Goal: Book appointment/travel/reservation

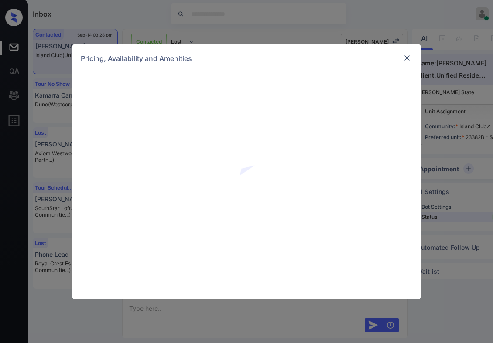
scroll to position [570, 0]
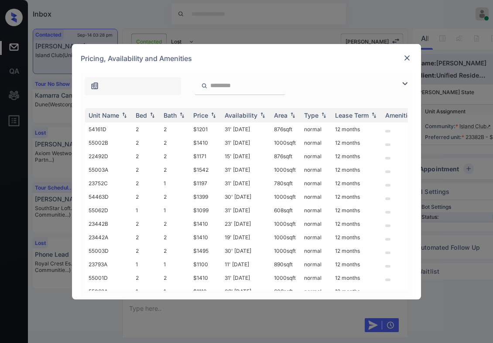
paste input "******"
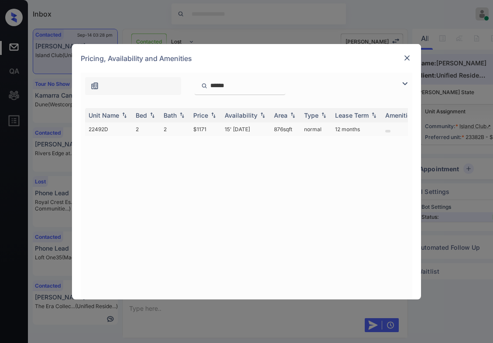
type input "******"
click at [181, 133] on td "2" at bounding box center [175, 129] width 30 height 14
click at [181, 132] on td "2" at bounding box center [175, 129] width 30 height 14
click at [409, 58] on img at bounding box center [406, 58] width 9 height 9
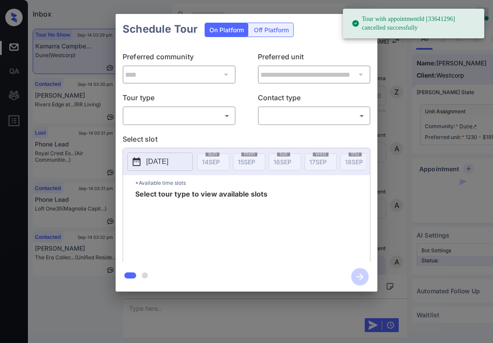
scroll to position [2290, 0]
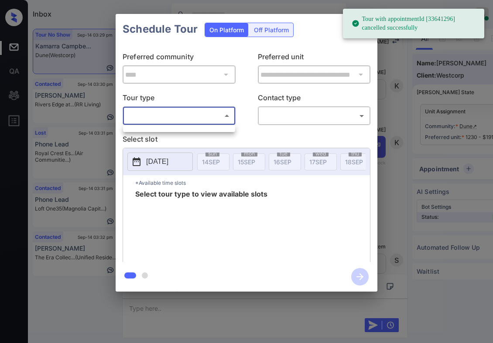
click at [177, 117] on body "Tour with appointmentId [33641296] cancelled successfully Inbox [PERSON_NAME] O…" at bounding box center [246, 171] width 493 height 343
click at [178, 132] on div at bounding box center [179, 128] width 112 height 7
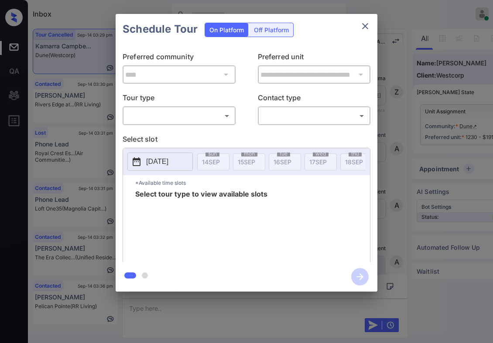
scroll to position [2745, 0]
click at [177, 114] on body "Inbox Caroline Dacanay Online Set yourself offline Set yourself on break Profil…" at bounding box center [246, 171] width 493 height 343
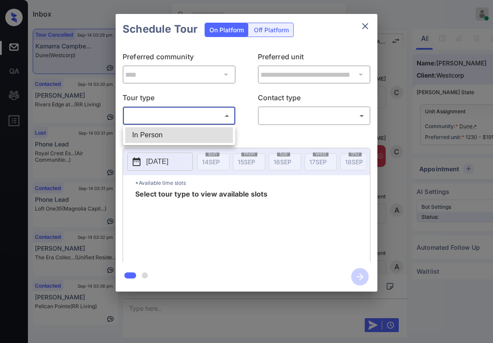
click at [181, 135] on li "In Person" at bounding box center [179, 135] width 108 height 16
type input "********"
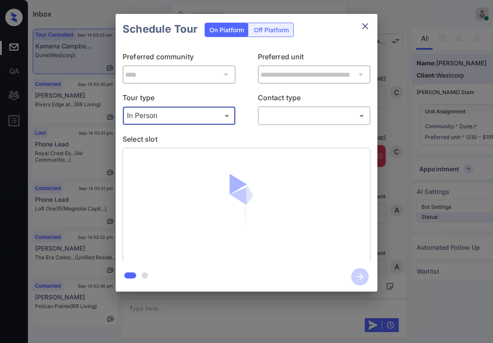
click at [308, 110] on body "Inbox Caroline Dacanay Online Set yourself offline Set yourself on break Profil…" at bounding box center [246, 171] width 493 height 343
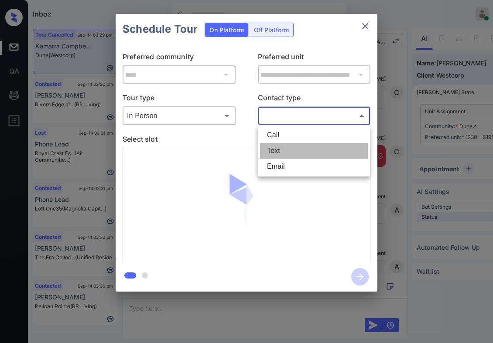
click at [302, 147] on li "Text" at bounding box center [314, 151] width 108 height 16
type input "****"
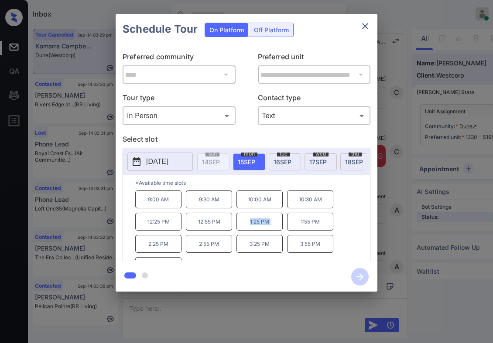
drag, startPoint x: 285, startPoint y: 225, endPoint x: 246, endPoint y: 224, distance: 39.2
click at [246, 224] on div "9:00 AM 9:30 AM 10:00 AM 10:30 AM 12:25 PM 12:55 PM 1:25 PM 1:55 PM 2:25 PM 2:5…" at bounding box center [252, 225] width 234 height 70
copy p "1:25 PM"
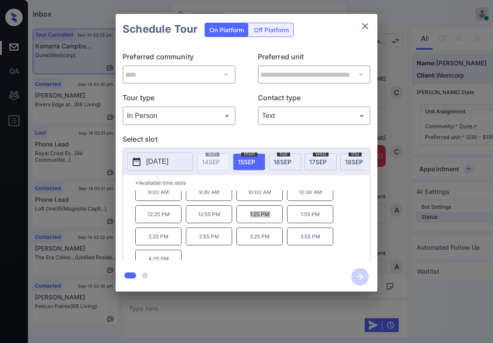
scroll to position [14, 0]
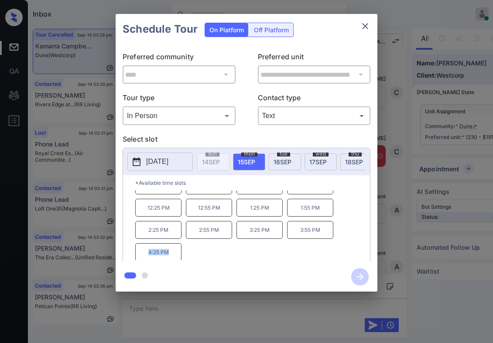
drag, startPoint x: 177, startPoint y: 259, endPoint x: 142, endPoint y: 256, distance: 34.5
click at [142, 256] on p "4:25 PM" at bounding box center [158, 252] width 46 height 18
copy p "4:25 PM"
click at [418, 126] on div "**********" at bounding box center [246, 153] width 493 height 306
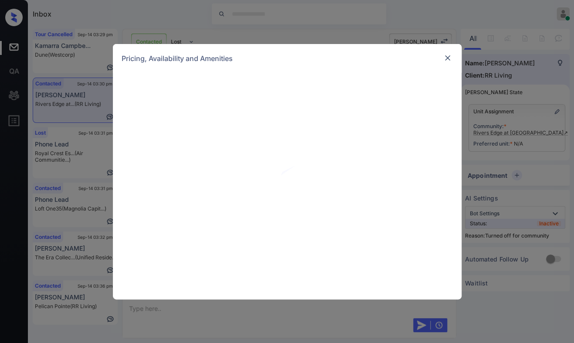
scroll to position [784, 0]
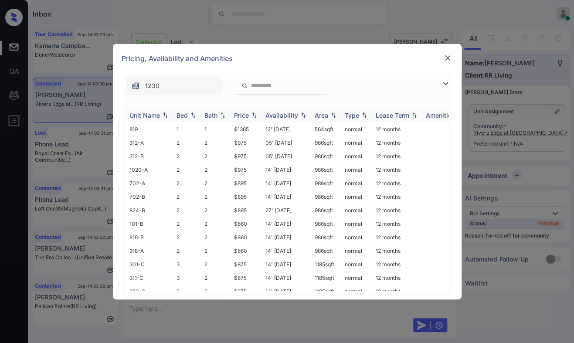
click at [257, 116] on img at bounding box center [254, 115] width 9 height 6
click at [255, 115] on img at bounding box center [254, 115] width 9 height 7
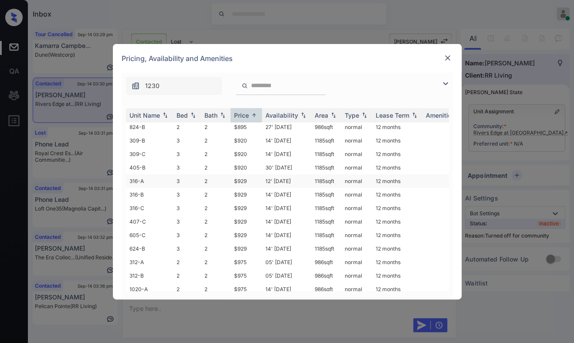
scroll to position [287, 0]
drag, startPoint x: 258, startPoint y: 275, endPoint x: 231, endPoint y: 273, distance: 27.1
click at [231, 282] on td "$1365" at bounding box center [246, 289] width 31 height 14
copy td "$1365"
click at [259, 282] on td "$1365" at bounding box center [246, 289] width 31 height 14
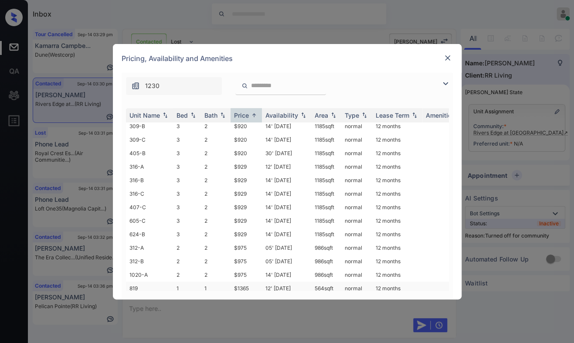
click at [259, 282] on td "$1365" at bounding box center [246, 289] width 31 height 14
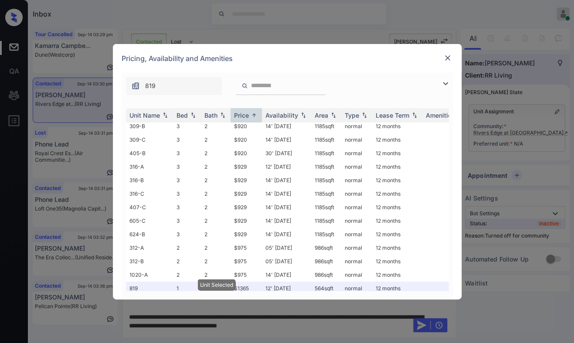
click at [449, 50] on div "Pricing, Availability and Amenities" at bounding box center [287, 58] width 349 height 29
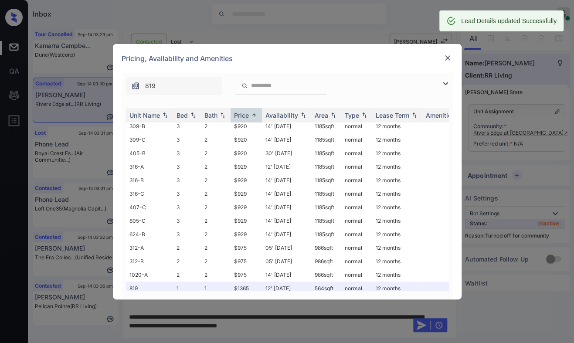
click at [448, 56] on img at bounding box center [447, 58] width 9 height 9
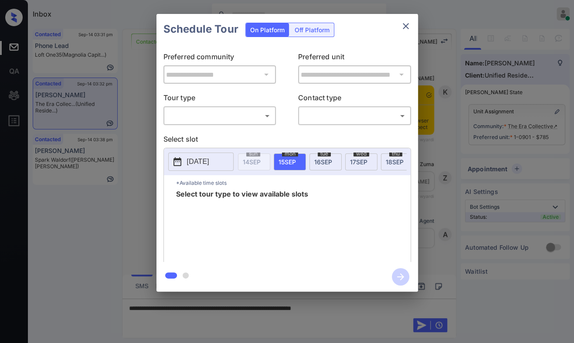
scroll to position [724, 0]
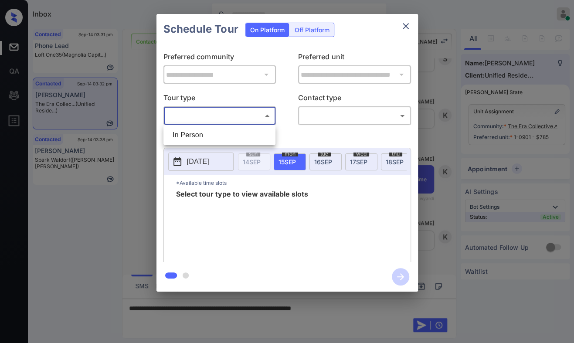
drag, startPoint x: 256, startPoint y: 120, endPoint x: 254, endPoint y: 126, distance: 6.2
click at [256, 119] on body "Inbox [PERSON_NAME] Online Set yourself offline Set yourself on break Profile S…" at bounding box center [287, 171] width 574 height 343
drag, startPoint x: 253, startPoint y: 133, endPoint x: 266, endPoint y: 130, distance: 13.0
click at [253, 133] on li "In Person" at bounding box center [220, 135] width 108 height 16
type input "********"
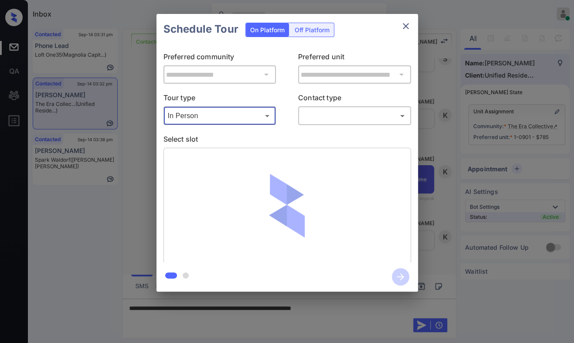
click at [333, 120] on body "Inbox [PERSON_NAME] Online Set yourself offline Set yourself on break Profile S…" at bounding box center [287, 171] width 574 height 343
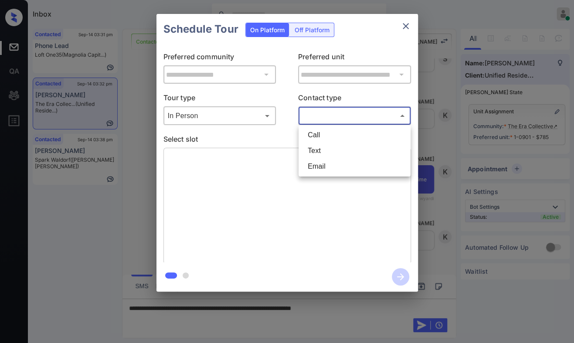
click at [331, 151] on li "Text" at bounding box center [355, 151] width 108 height 16
type input "****"
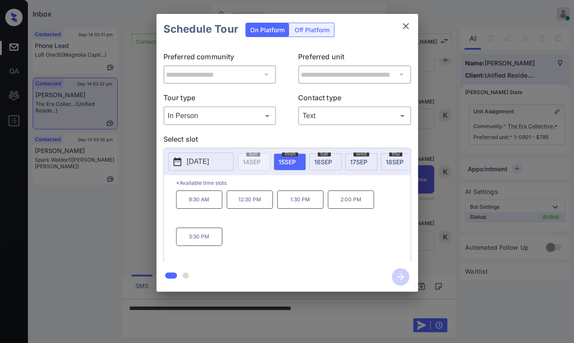
click at [392, 163] on span "18 SEP" at bounding box center [395, 161] width 18 height 7
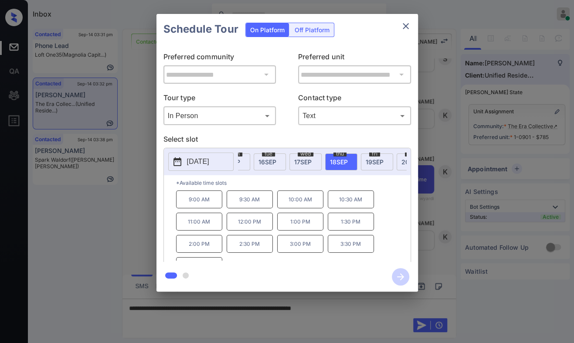
scroll to position [0, 65]
click at [374, 162] on div "fri 19 SEP" at bounding box center [367, 161] width 32 height 17
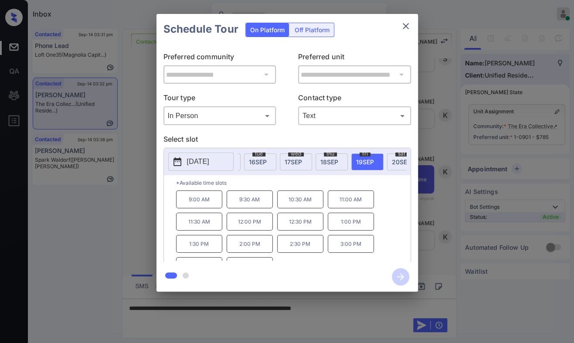
click at [473, 28] on div "**********" at bounding box center [287, 153] width 574 height 306
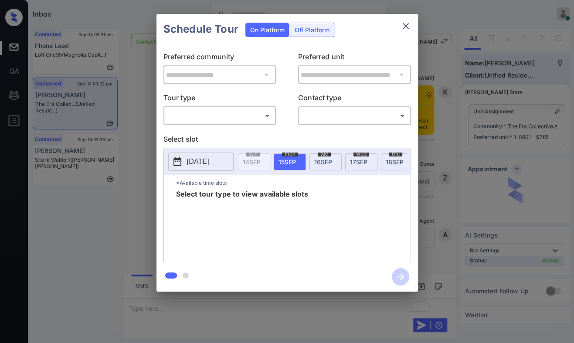
click at [210, 118] on body "Inbox Caroline Dacanay Online Set yourself offline Set yourself on break Profil…" at bounding box center [287, 171] width 574 height 343
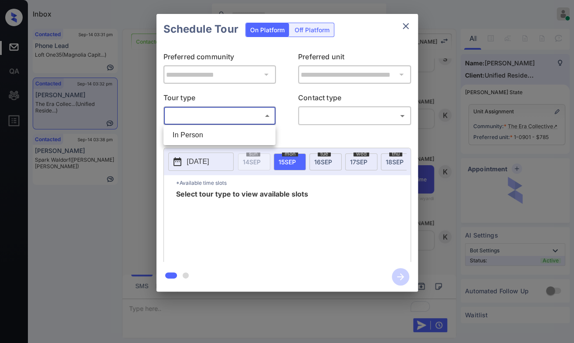
click at [207, 136] on li "In Person" at bounding box center [220, 135] width 108 height 16
type input "********"
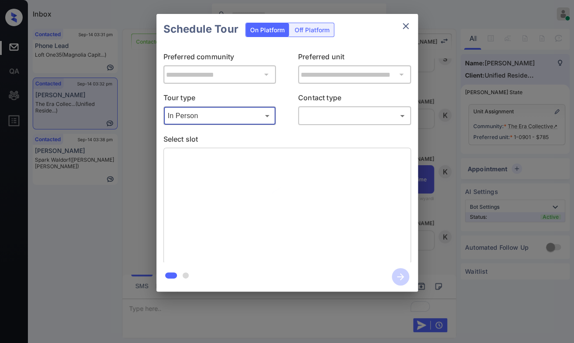
click at [333, 119] on body "Inbox Caroline Dacanay Online Set yourself offline Set yourself on break Profil…" at bounding box center [287, 171] width 574 height 343
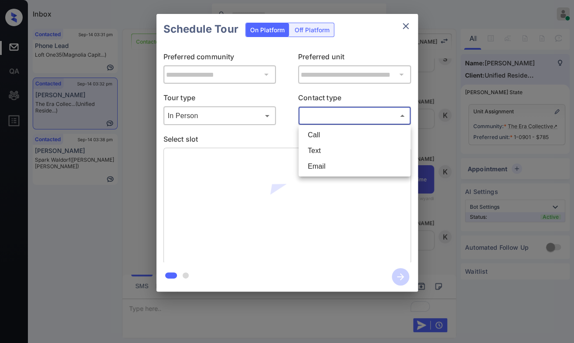
click at [334, 151] on li "Text" at bounding box center [355, 151] width 108 height 16
type input "****"
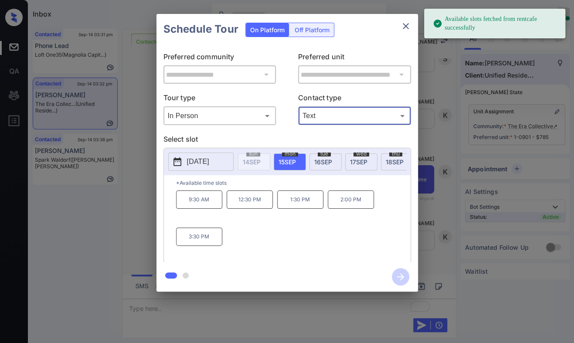
drag, startPoint x: 205, startPoint y: 162, endPoint x: 238, endPoint y: 163, distance: 33.6
click at [206, 162] on p "[DATE]" at bounding box center [198, 161] width 22 height 10
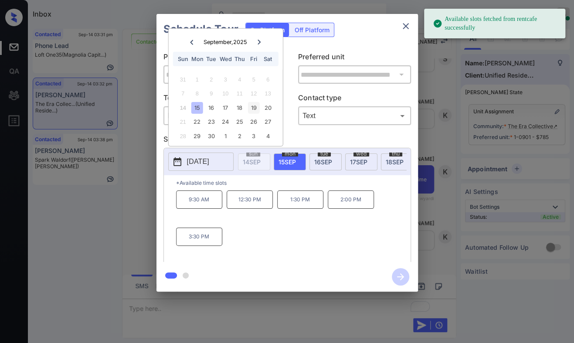
click at [252, 110] on div "19" at bounding box center [254, 108] width 12 height 12
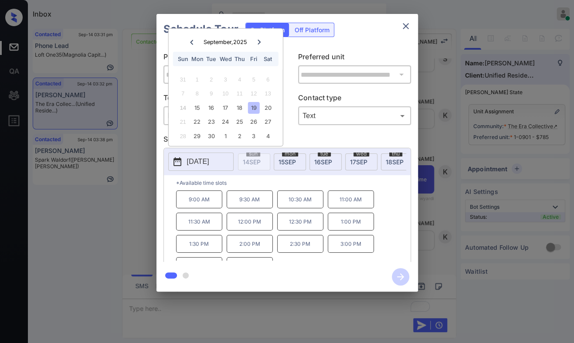
drag, startPoint x: 258, startPoint y: 202, endPoint x: 305, endPoint y: 200, distance: 47.5
click at [259, 203] on p "9:30 AM" at bounding box center [250, 199] width 46 height 18
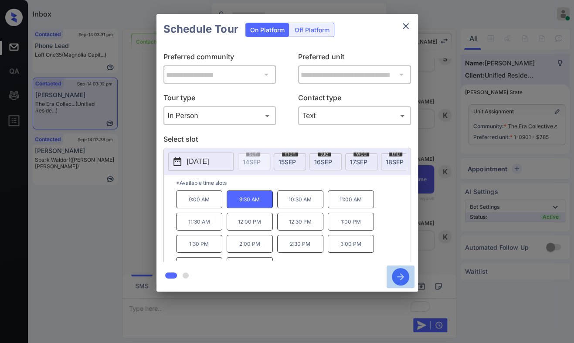
drag, startPoint x: 400, startPoint y: 277, endPoint x: 365, endPoint y: 275, distance: 34.9
click at [399, 275] on icon "button" at bounding box center [400, 276] width 17 height 17
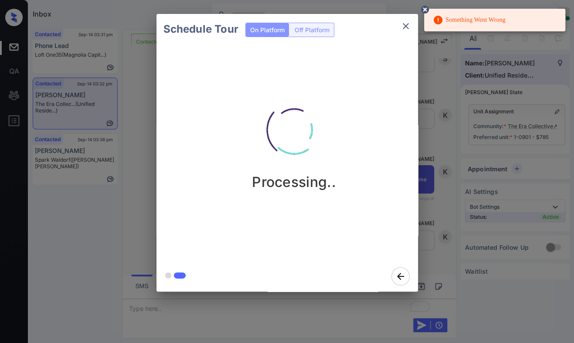
click at [420, 7] on icon at bounding box center [425, 9] width 10 height 10
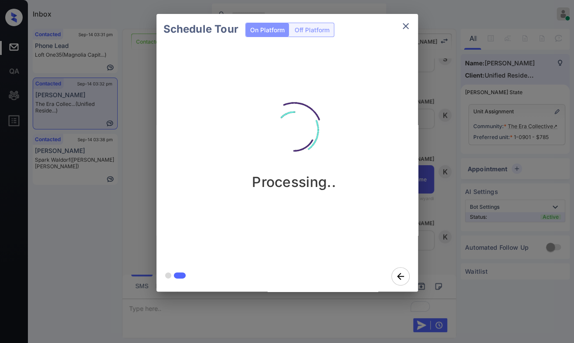
click at [432, 154] on div "Schedule Tour On Platform Off Platform Processing.." at bounding box center [287, 153] width 574 height 306
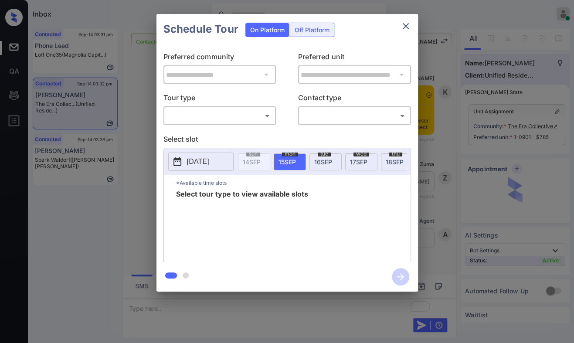
click at [231, 116] on body "Inbox [PERSON_NAME] Online Set yourself offline Set yourself on break Profile S…" at bounding box center [287, 171] width 574 height 343
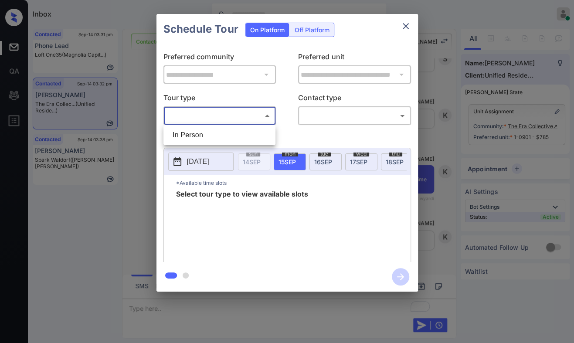
click at [489, 105] on div at bounding box center [287, 171] width 574 height 343
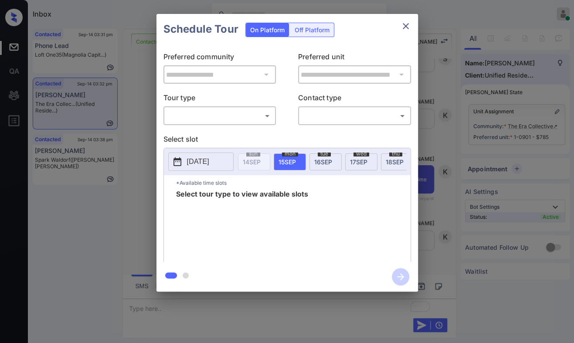
click at [432, 175] on div "**********" at bounding box center [287, 153] width 574 height 306
click at [251, 117] on body "Inbox [PERSON_NAME] Online Set yourself offline Set yourself on break Profile S…" at bounding box center [287, 171] width 574 height 343
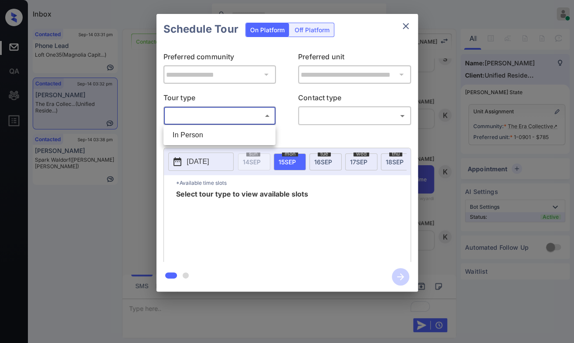
drag, startPoint x: 248, startPoint y: 130, endPoint x: 284, endPoint y: 123, distance: 36.3
click at [248, 130] on li "In Person" at bounding box center [220, 135] width 108 height 16
type input "********"
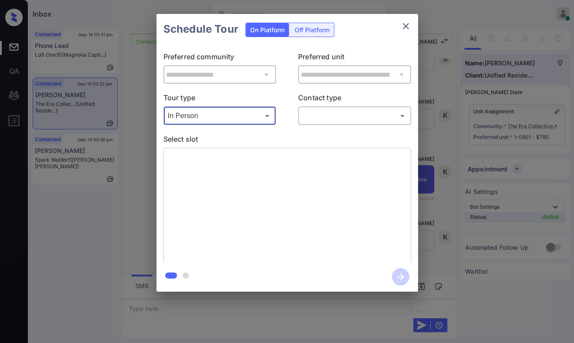
click at [321, 114] on body "Inbox [PERSON_NAME] Online Set yourself offline Set yourself on break Profile S…" at bounding box center [287, 171] width 574 height 343
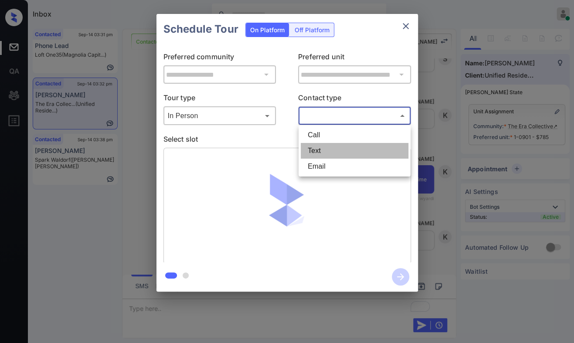
drag, startPoint x: 315, startPoint y: 148, endPoint x: 203, endPoint y: 165, distance: 113.7
click at [316, 148] on li "Text" at bounding box center [355, 151] width 108 height 16
type input "****"
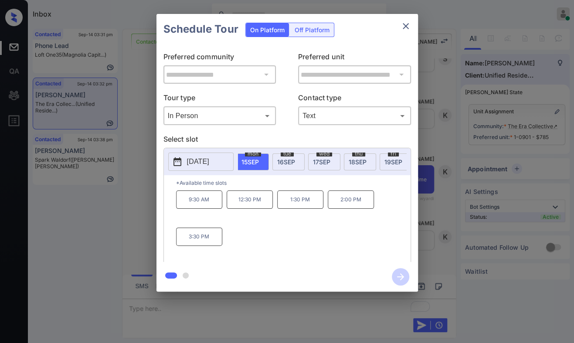
scroll to position [0, 65]
click at [372, 165] on div "[DATE]" at bounding box center [367, 161] width 32 height 17
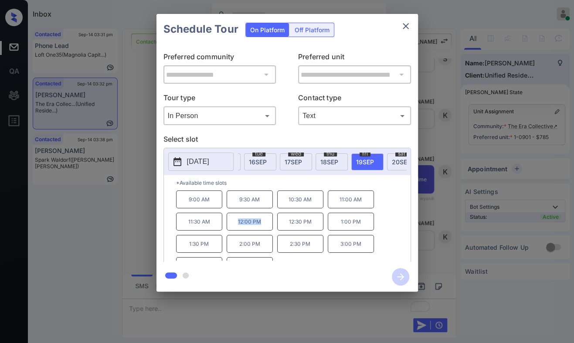
drag, startPoint x: 264, startPoint y: 228, endPoint x: 233, endPoint y: 225, distance: 31.0
click at [233, 225] on p "12:00 PM" at bounding box center [250, 222] width 46 height 18
copy p "12:00 PM"
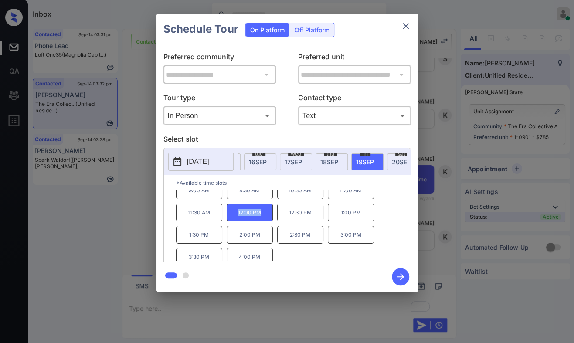
scroll to position [14, 0]
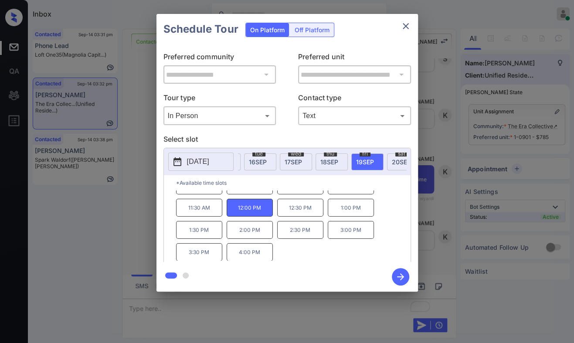
click at [381, 306] on div at bounding box center [287, 171] width 574 height 343
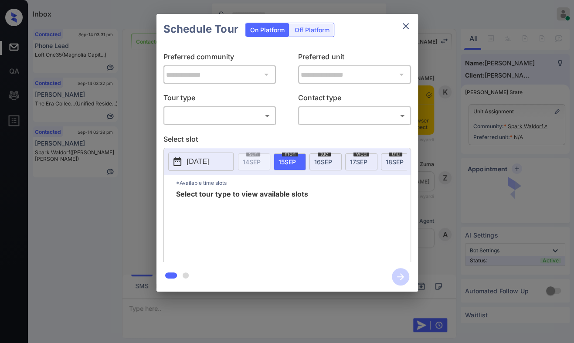
scroll to position [1922, 0]
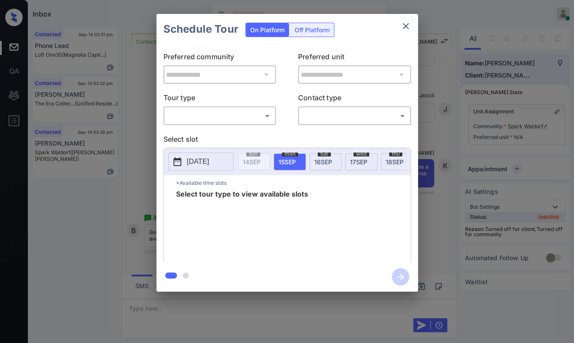
click at [223, 116] on body "Inbox [PERSON_NAME] Online Set yourself offline Set yourself on break Profile S…" at bounding box center [287, 171] width 574 height 343
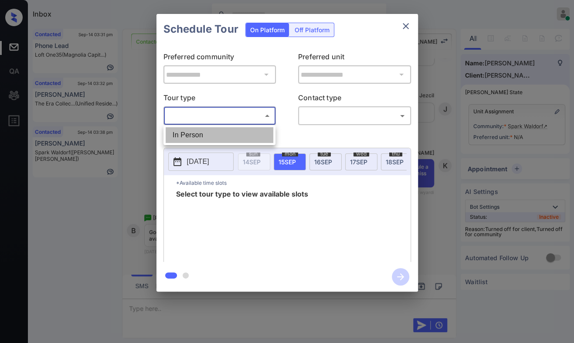
click at [222, 140] on li "In Person" at bounding box center [220, 135] width 108 height 16
type input "********"
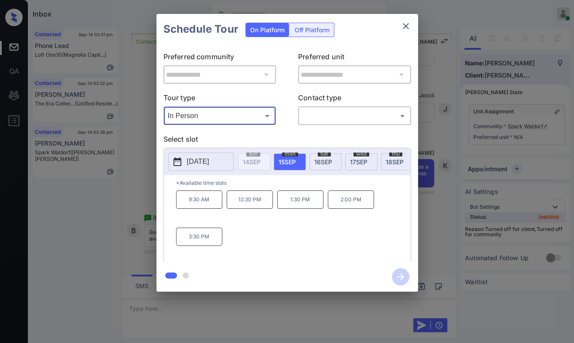
click at [332, 114] on body "Inbox [PERSON_NAME] Online Set yourself offline Set yourself on break Profile S…" at bounding box center [287, 171] width 574 height 343
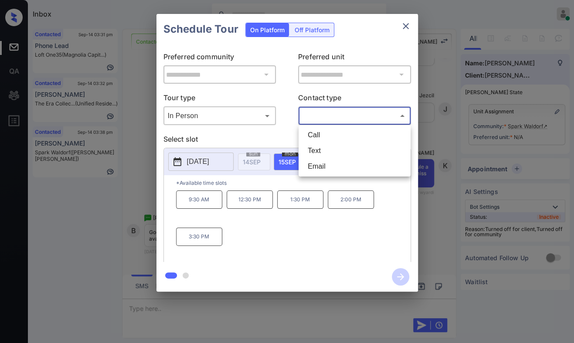
click at [333, 149] on li "Text" at bounding box center [355, 151] width 108 height 16
type input "****"
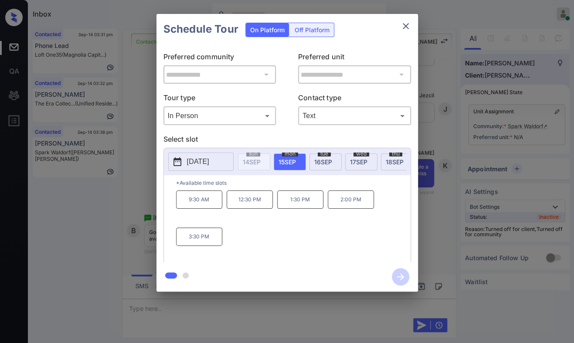
click at [249, 188] on p "*Available time slots" at bounding box center [293, 182] width 234 height 15
drag, startPoint x: 214, startPoint y: 208, endPoint x: 157, endPoint y: 206, distance: 57.6
click at [157, 206] on div "**********" at bounding box center [287, 152] width 262 height 217
copy p "9:30 AM"
click at [268, 188] on p "*Available time slots" at bounding box center [293, 182] width 234 height 15
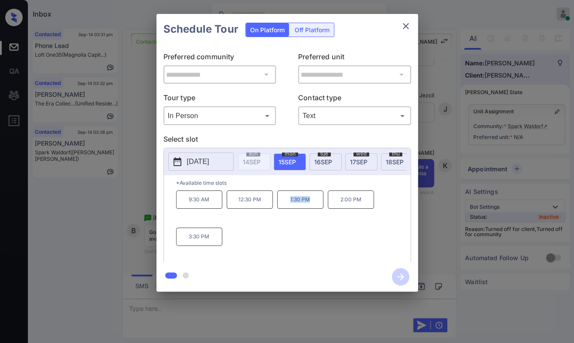
drag, startPoint x: 316, startPoint y: 207, endPoint x: 259, endPoint y: 207, distance: 56.7
click at [259, 207] on div "9:30 AM 12:30 PM 1:30 PM 2:00 PM 3:30 PM" at bounding box center [293, 225] width 234 height 70
copy div "1:30 PM"
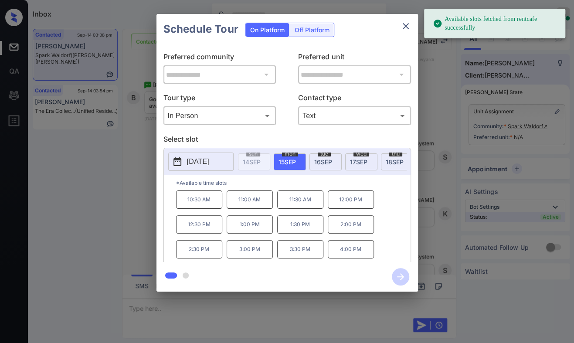
scroll to position [2086, 0]
click at [282, 184] on p "*Available time slots" at bounding box center [293, 182] width 234 height 15
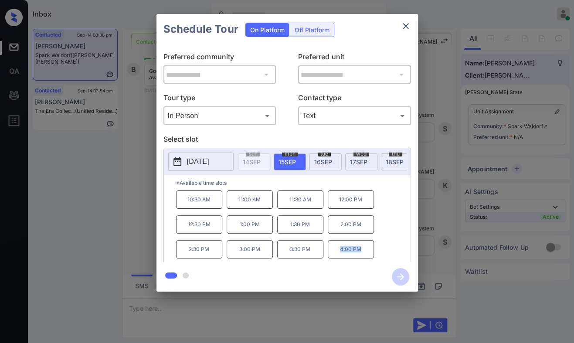
drag, startPoint x: 367, startPoint y: 257, endPoint x: 340, endPoint y: 257, distance: 27.0
click at [340, 257] on p "4:00 PM" at bounding box center [351, 249] width 46 height 18
copy p "4:00 PM"
click at [486, 153] on div "**********" at bounding box center [287, 153] width 574 height 306
